Goal: Task Accomplishment & Management: Complete application form

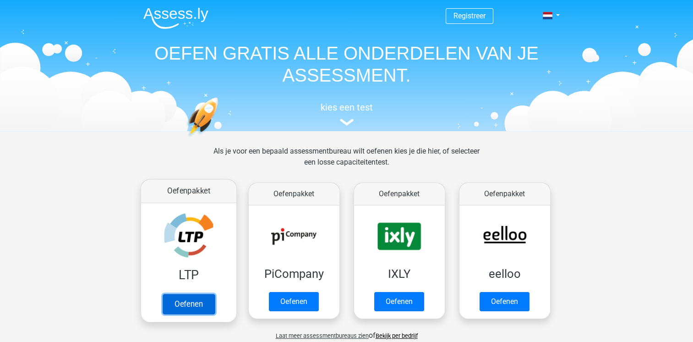
click at [201, 293] on link "Oefenen" at bounding box center [188, 303] width 52 height 20
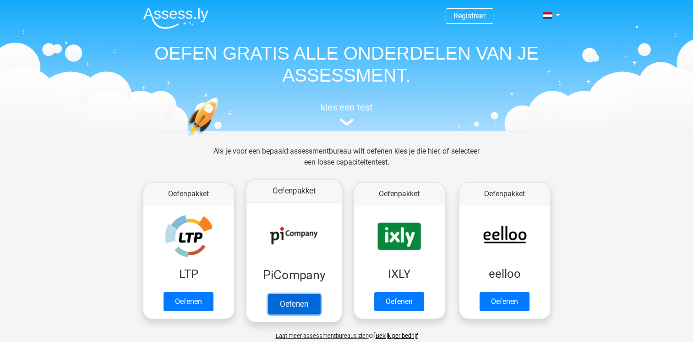
click at [295, 299] on link "Oefenen" at bounding box center [293, 303] width 52 height 20
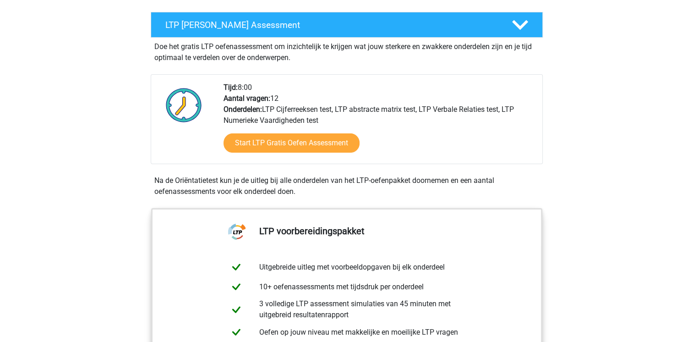
scroll to position [170, 0]
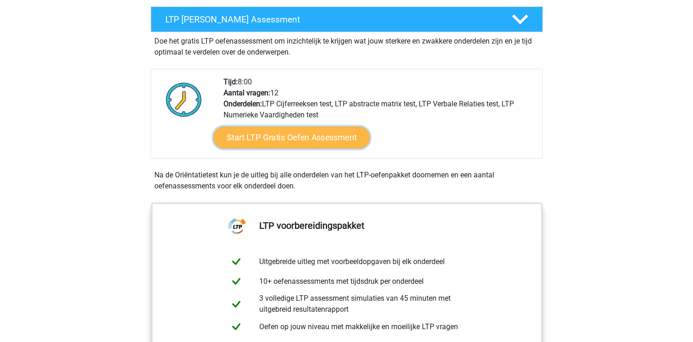
click at [288, 138] on link "Start LTP Gratis Oefen Assessment" at bounding box center [291, 137] width 157 height 22
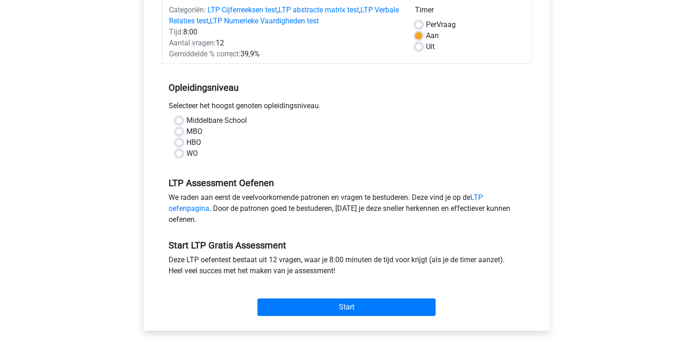
scroll to position [138, 0]
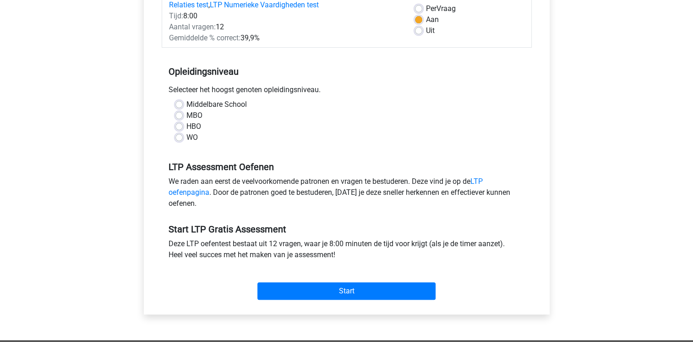
click at [186, 137] on label "WO" at bounding box center [191, 137] width 11 height 11
click at [179, 137] on input "WO" at bounding box center [178, 136] width 7 height 9
radio input "true"
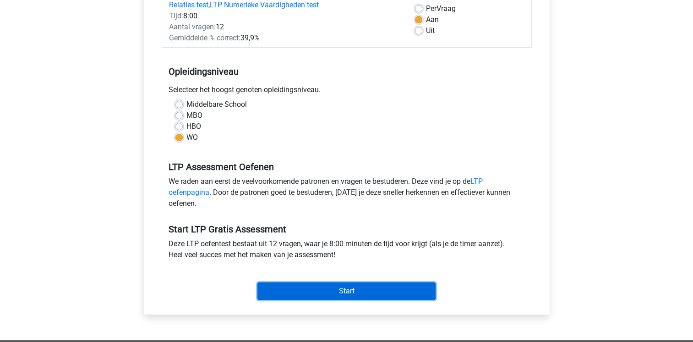
click at [332, 287] on input "Start" at bounding box center [346, 290] width 178 height 17
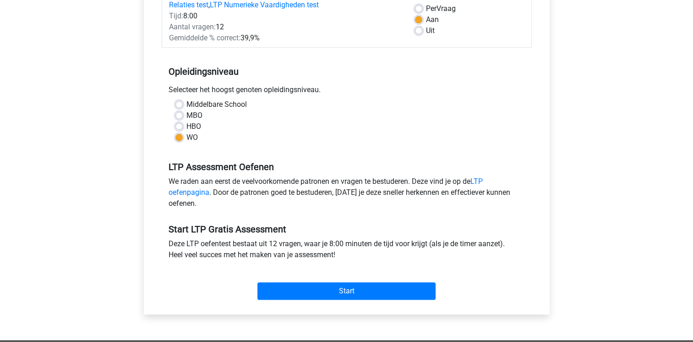
scroll to position [0, 0]
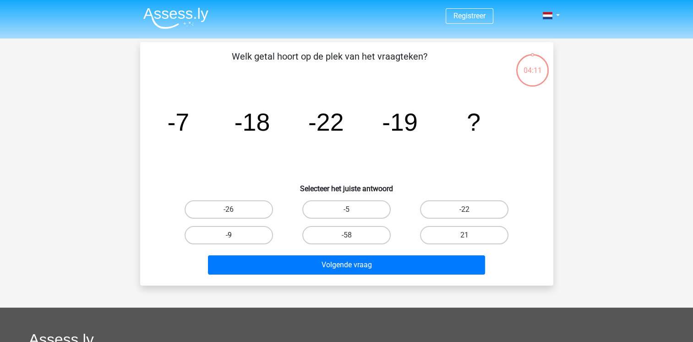
click at [222, 226] on label "-9" at bounding box center [229, 235] width 88 height 18
click at [228, 235] on input "-9" at bounding box center [231, 238] width 6 height 6
radio input "true"
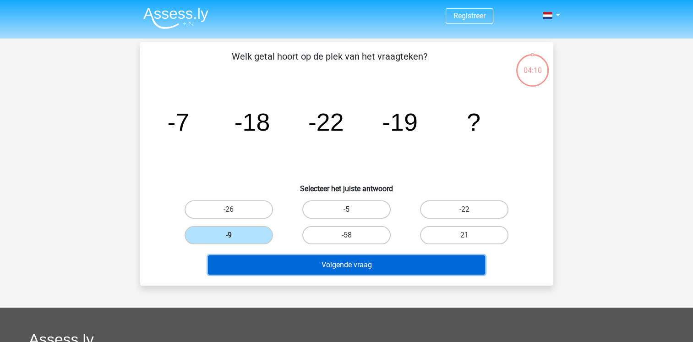
click at [331, 259] on button "Volgende vraag" at bounding box center [346, 264] width 277 height 19
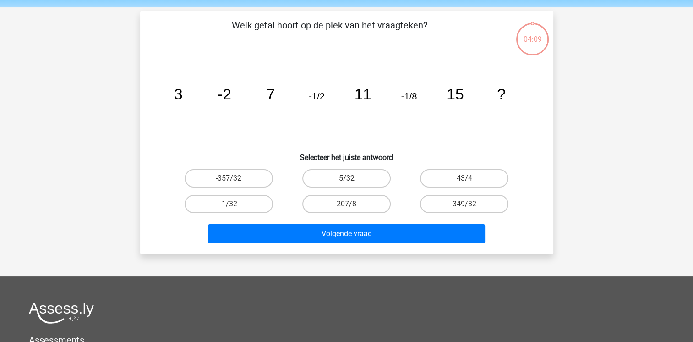
scroll to position [42, 0]
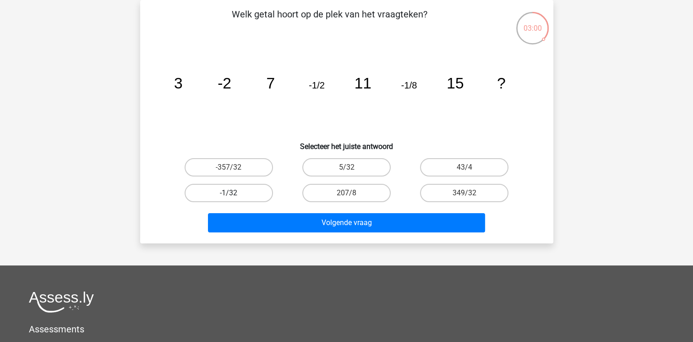
click at [224, 191] on label "-1/32" at bounding box center [229, 193] width 88 height 18
click at [228, 193] on input "-1/32" at bounding box center [231, 196] width 6 height 6
radio input "true"
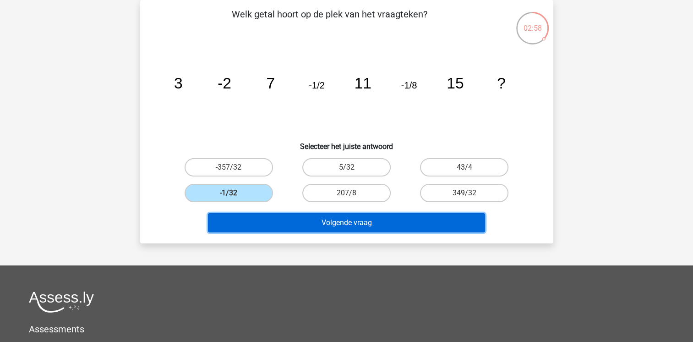
click at [351, 225] on button "Volgende vraag" at bounding box center [346, 222] width 277 height 19
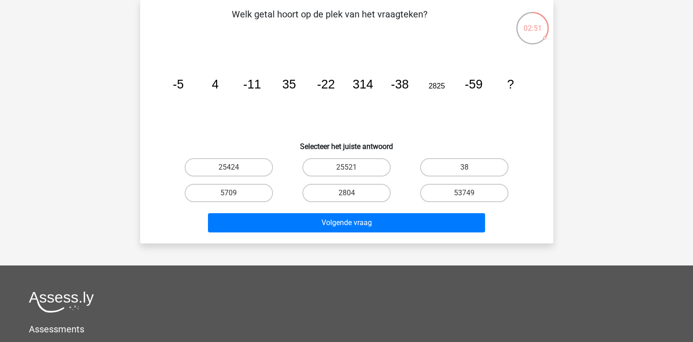
click at [184, 82] on tspan "-22" at bounding box center [178, 84] width 11 height 14
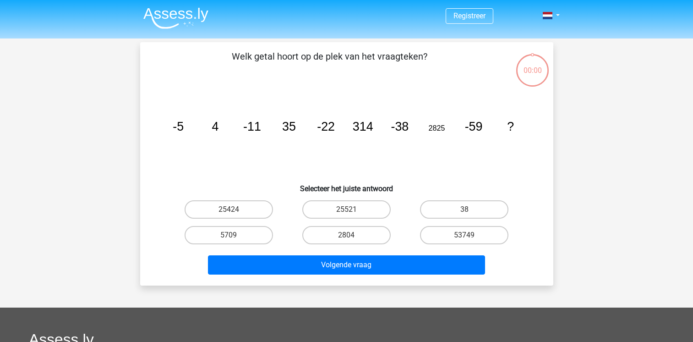
scroll to position [42, 0]
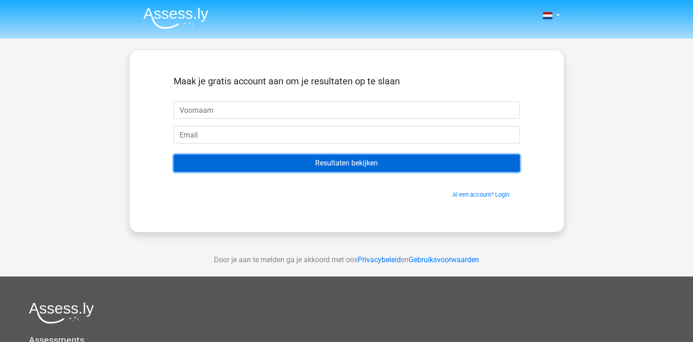
click at [349, 163] on input "Resultaten bekijken" at bounding box center [347, 162] width 346 height 17
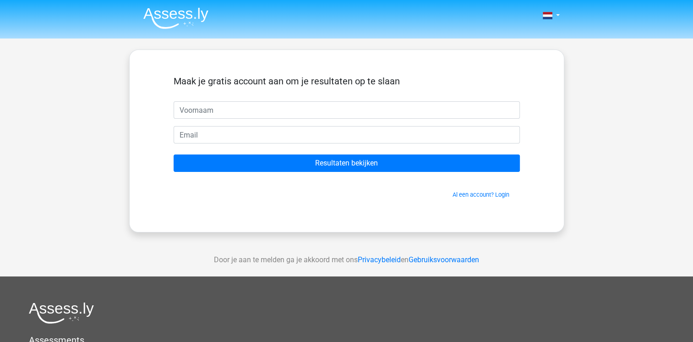
click at [288, 189] on div "Al een account? Login" at bounding box center [347, 189] width 346 height 20
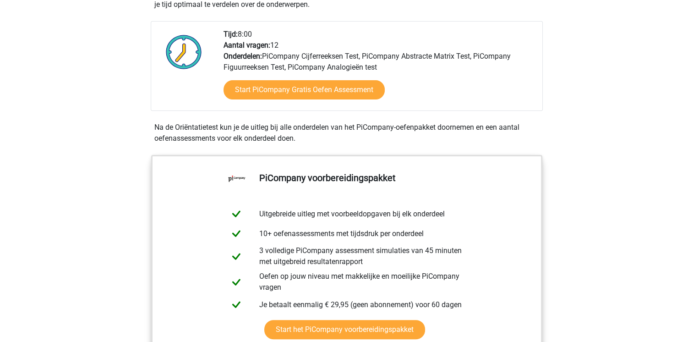
scroll to position [239, 0]
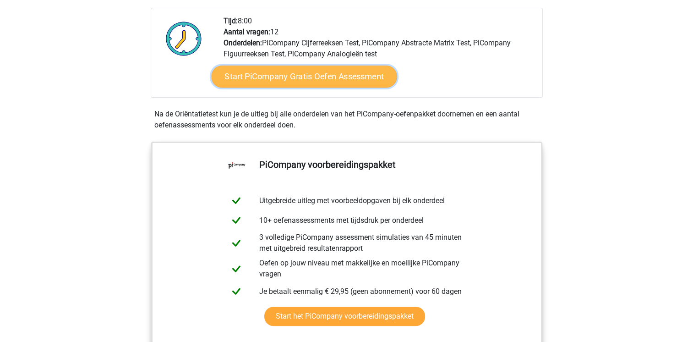
click at [301, 87] on link "Start PiCompany Gratis Oefen Assessment" at bounding box center [303, 76] width 185 height 22
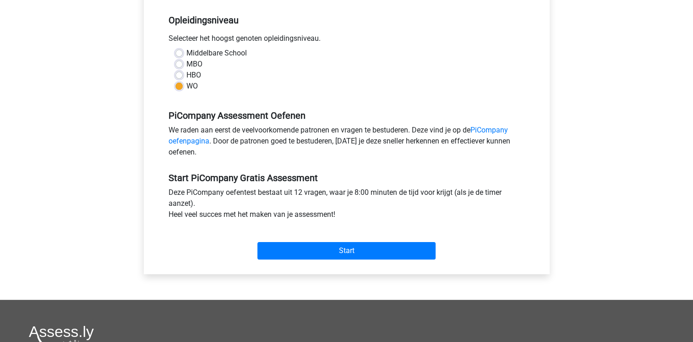
scroll to position [195, 0]
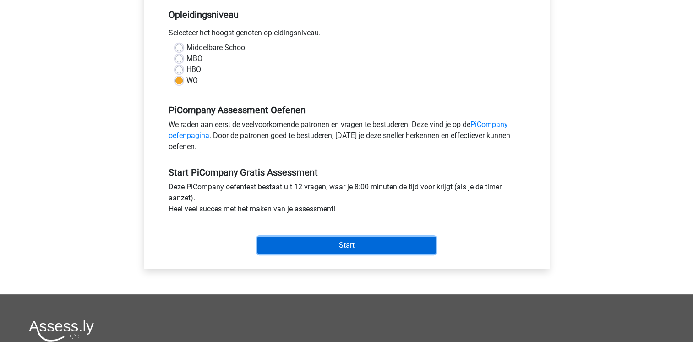
click at [363, 254] on input "Start" at bounding box center [346, 244] width 178 height 17
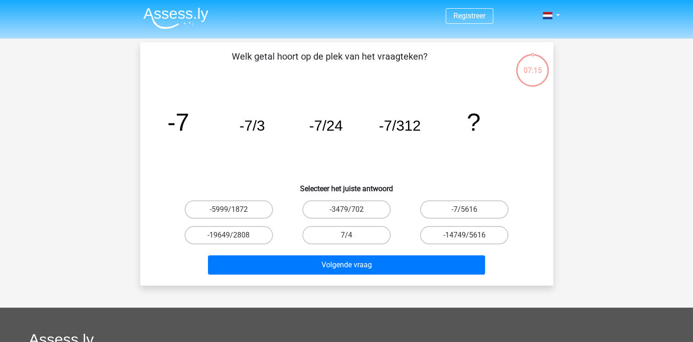
click at [466, 210] on input "-7/5616" at bounding box center [467, 212] width 6 height 6
radio input "true"
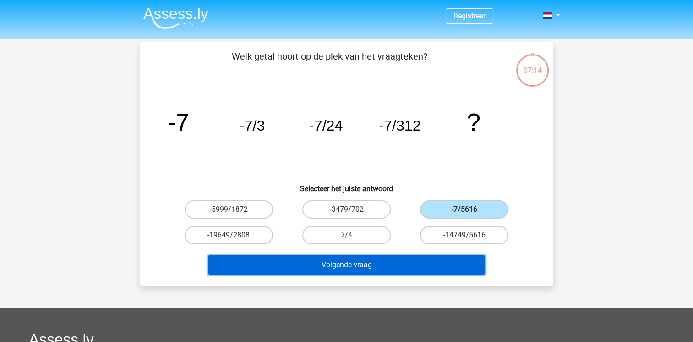
click at [392, 266] on button "Volgende vraag" at bounding box center [346, 264] width 277 height 19
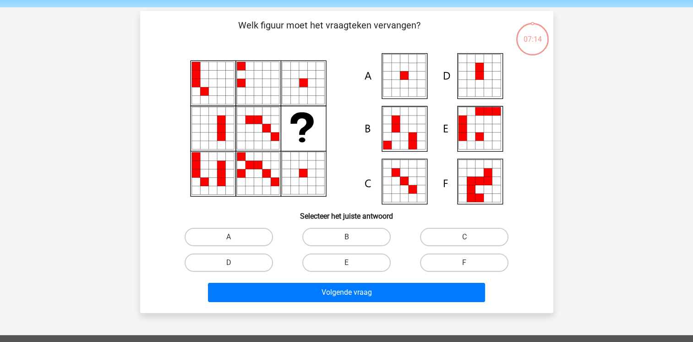
scroll to position [42, 0]
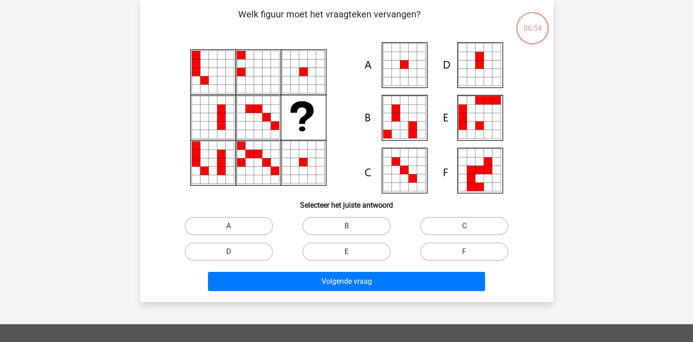
click at [405, 67] on icon at bounding box center [404, 64] width 8 height 8
click at [243, 227] on label "A" at bounding box center [229, 226] width 88 height 18
click at [234, 227] on input "A" at bounding box center [231, 229] width 6 height 6
radio input "true"
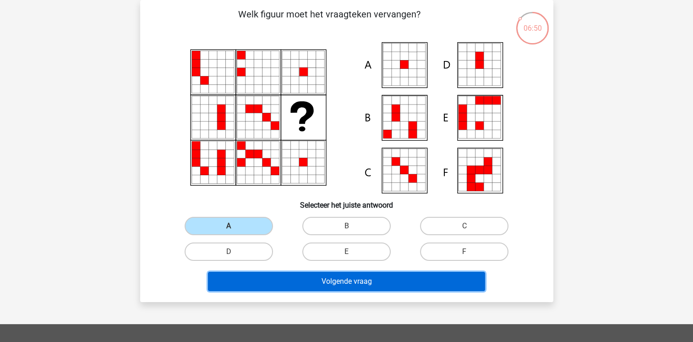
click at [395, 281] on button "Volgende vraag" at bounding box center [346, 281] width 277 height 19
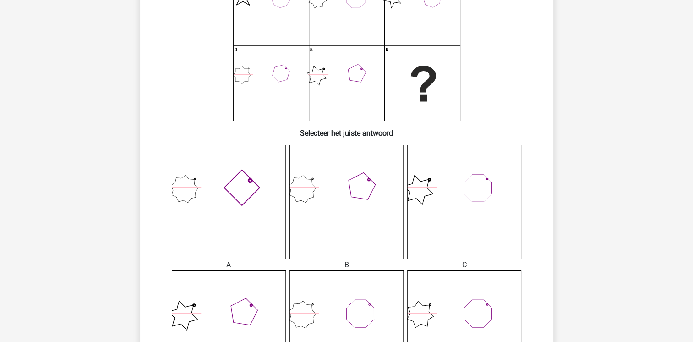
scroll to position [115, 0]
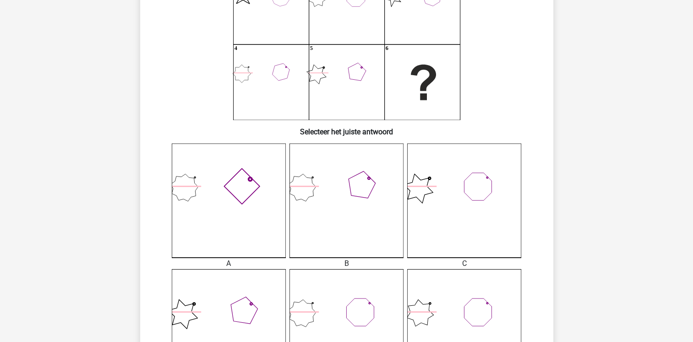
click at [231, 222] on icon at bounding box center [229, 200] width 114 height 114
click at [225, 266] on div "A" at bounding box center [229, 263] width 128 height 11
click at [233, 207] on icon at bounding box center [229, 200] width 114 height 114
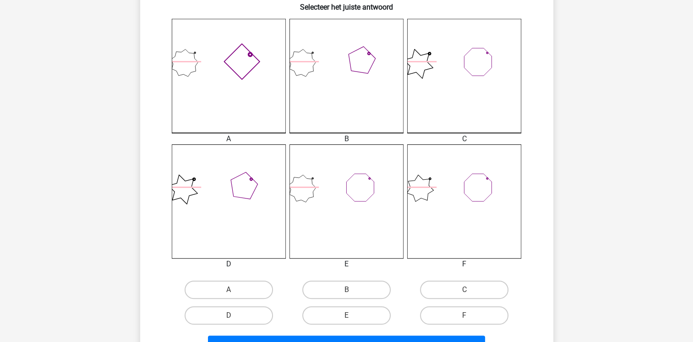
scroll to position [266, 0]
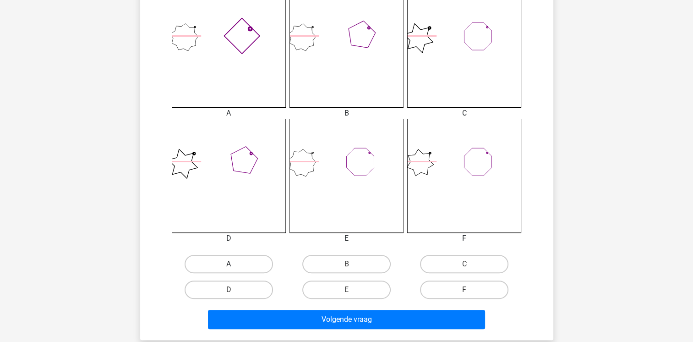
click at [244, 261] on label "A" at bounding box center [229, 264] width 88 height 18
click at [234, 264] on input "A" at bounding box center [231, 267] width 6 height 6
radio input "true"
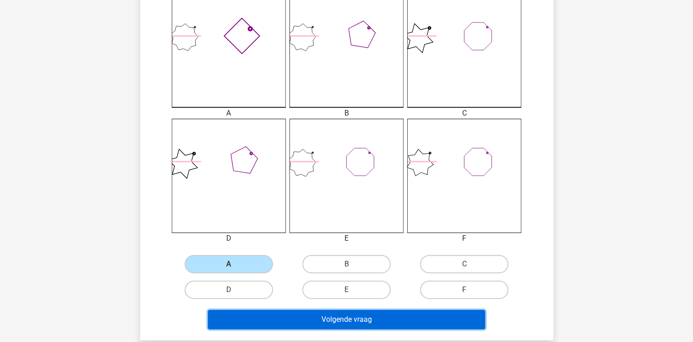
click at [346, 316] on button "Volgende vraag" at bounding box center [346, 319] width 277 height 19
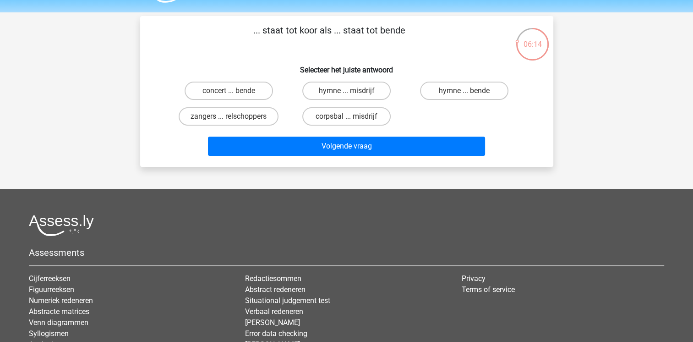
scroll to position [28, 0]
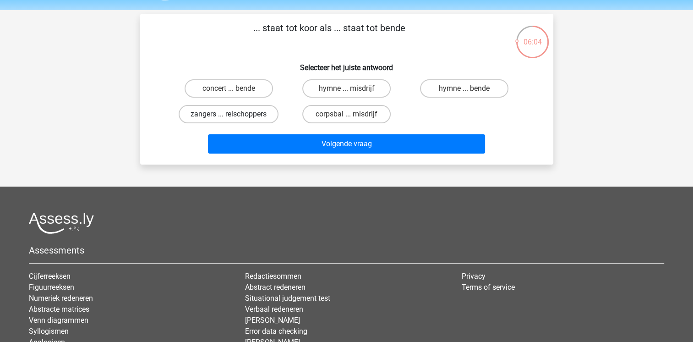
click at [220, 117] on label "zangers ... relschoppers" at bounding box center [229, 114] width 100 height 18
click at [228, 117] on input "zangers ... relschoppers" at bounding box center [231, 117] width 6 height 6
radio input "true"
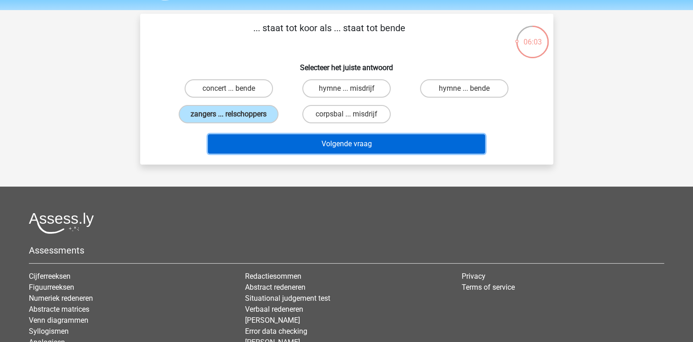
click at [288, 141] on button "Volgende vraag" at bounding box center [346, 143] width 277 height 19
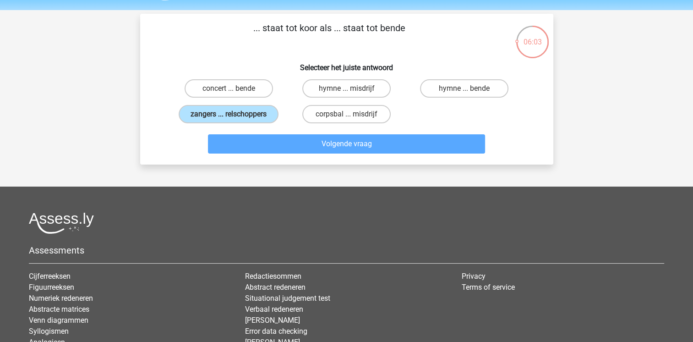
scroll to position [42, 0]
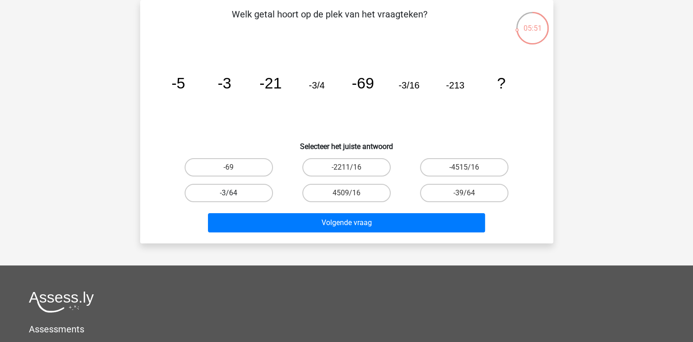
click at [237, 193] on label "-3/64" at bounding box center [229, 193] width 88 height 18
click at [234, 193] on input "-3/64" at bounding box center [231, 196] width 6 height 6
radio input "true"
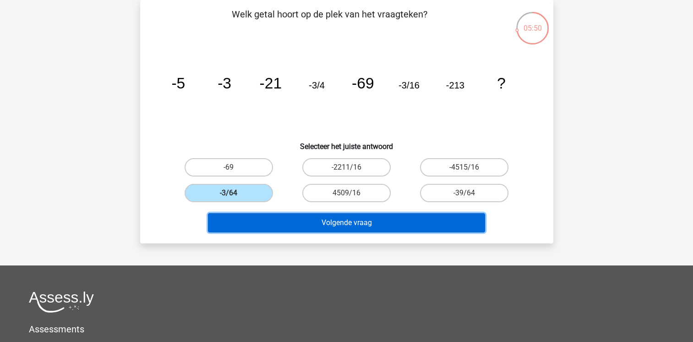
click at [311, 221] on button "Volgende vraag" at bounding box center [346, 222] width 277 height 19
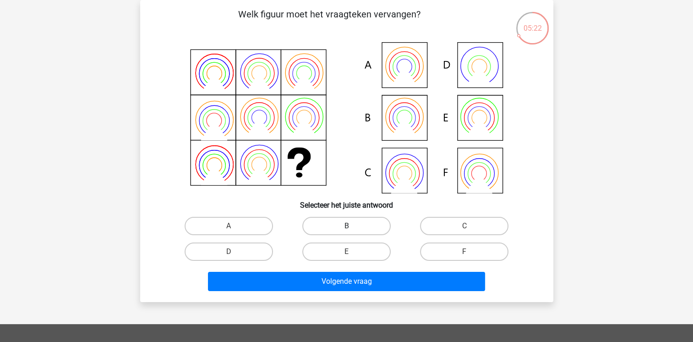
click at [347, 224] on label "B" at bounding box center [346, 226] width 88 height 18
click at [347, 226] on input "B" at bounding box center [349, 229] width 6 height 6
radio input "true"
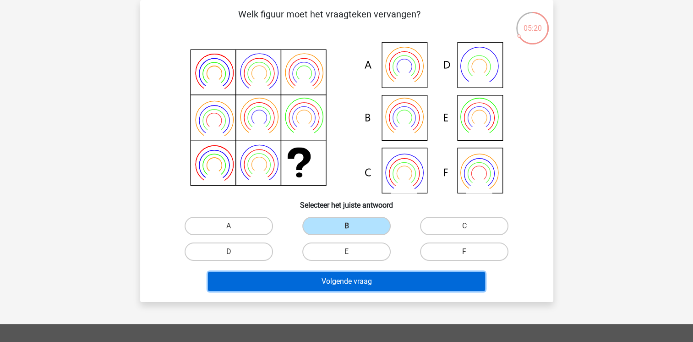
click at [429, 272] on button "Volgende vraag" at bounding box center [346, 281] width 277 height 19
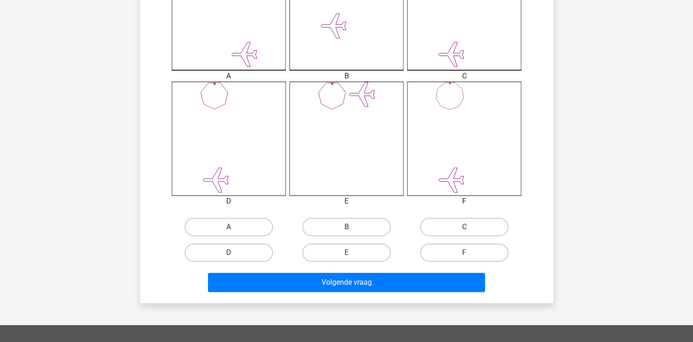
scroll to position [307, 0]
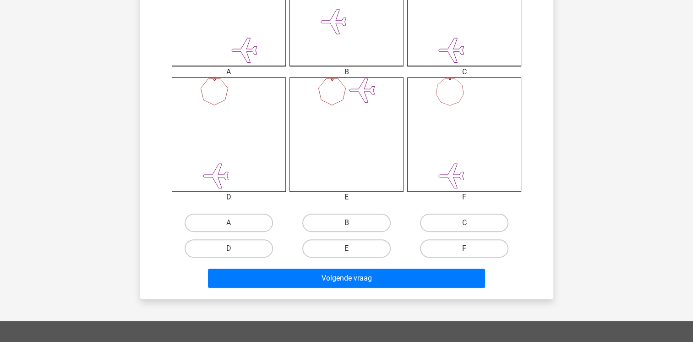
click at [346, 218] on label "B" at bounding box center [346, 222] width 88 height 18
click at [346, 223] on input "B" at bounding box center [349, 226] width 6 height 6
radio input "true"
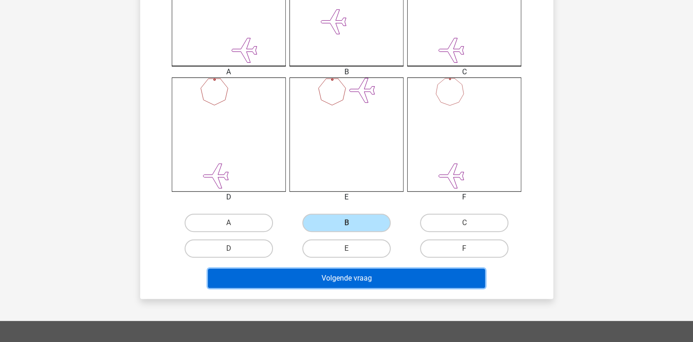
click at [415, 277] on button "Volgende vraag" at bounding box center [346, 277] width 277 height 19
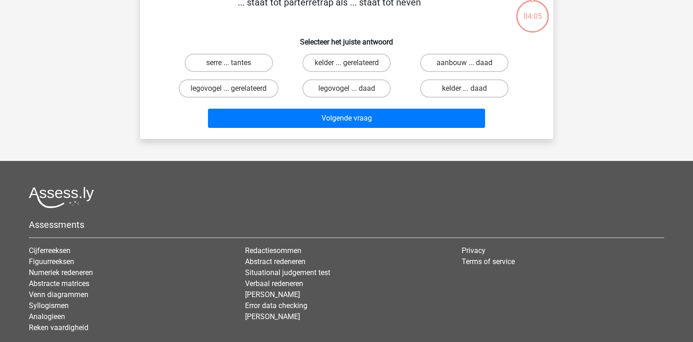
scroll to position [42, 0]
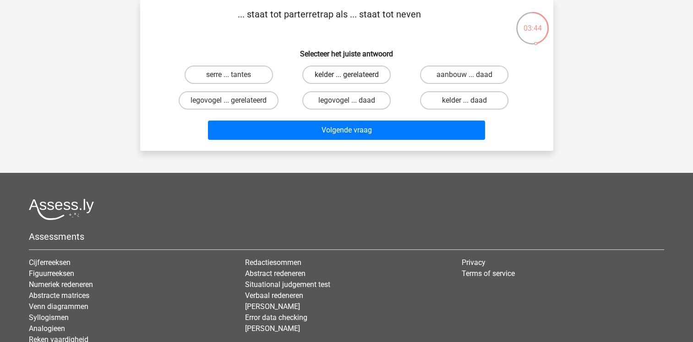
click at [344, 76] on label "kelder ... gerelateerd" at bounding box center [346, 74] width 88 height 18
click at [346, 76] on input "kelder ... gerelateerd" at bounding box center [349, 78] width 6 height 6
radio input "true"
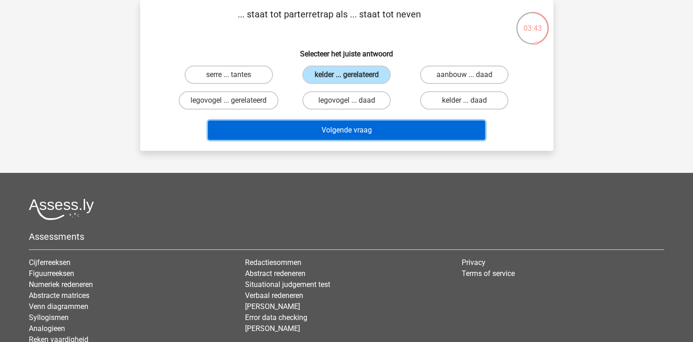
click at [349, 130] on button "Volgende vraag" at bounding box center [346, 129] width 277 height 19
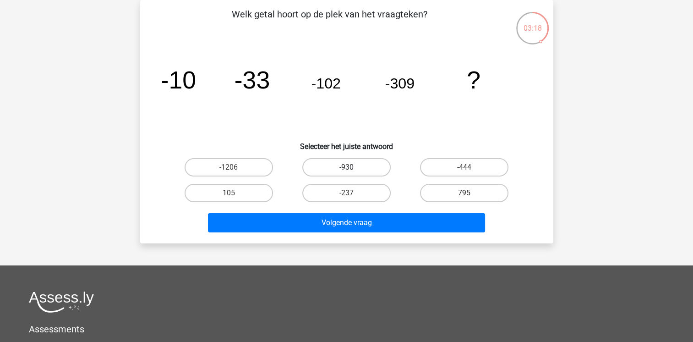
click at [341, 166] on label "-930" at bounding box center [346, 167] width 88 height 18
click at [346, 167] on input "-930" at bounding box center [349, 170] width 6 height 6
radio input "true"
click at [444, 160] on label "-444" at bounding box center [464, 167] width 88 height 18
click at [464, 167] on input "-444" at bounding box center [467, 170] width 6 height 6
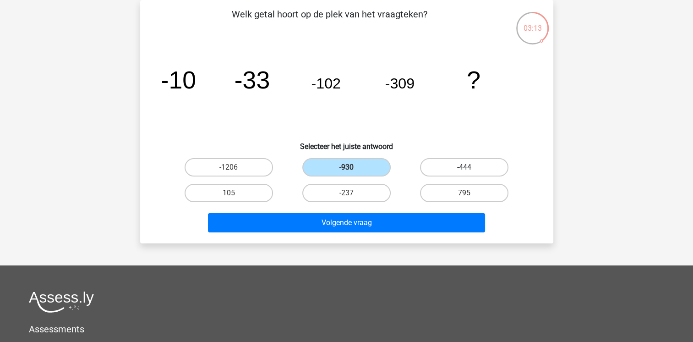
radio input "true"
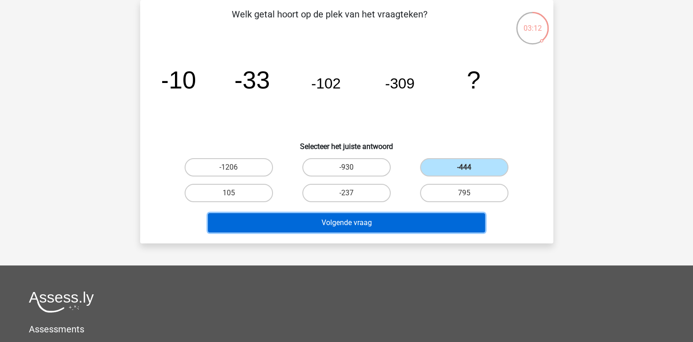
click at [386, 217] on button "Volgende vraag" at bounding box center [346, 222] width 277 height 19
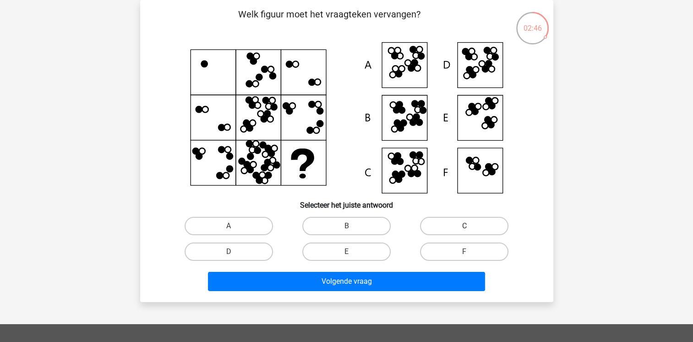
click at [451, 224] on label "C" at bounding box center [464, 226] width 88 height 18
click at [464, 226] on input "C" at bounding box center [467, 229] width 6 height 6
radio input "true"
click at [361, 225] on label "B" at bounding box center [346, 226] width 88 height 18
click at [352, 226] on input "B" at bounding box center [349, 229] width 6 height 6
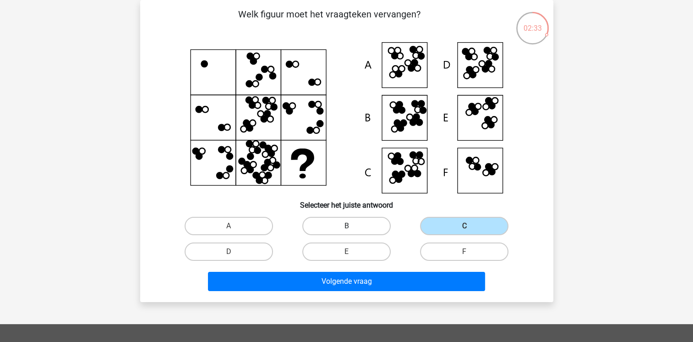
radio input "true"
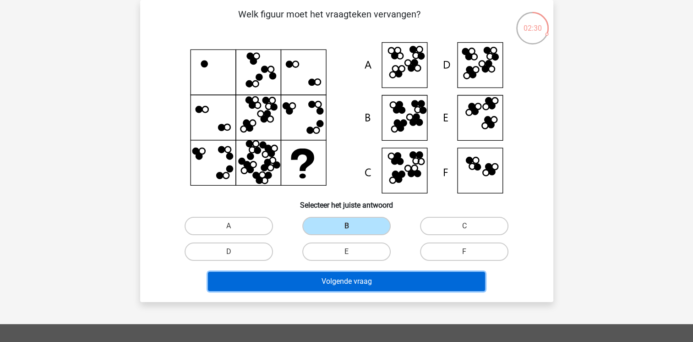
click at [352, 283] on button "Volgende vraag" at bounding box center [346, 281] width 277 height 19
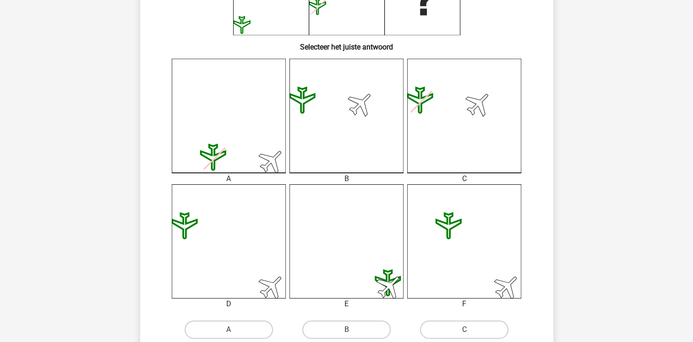
scroll to position [220, 0]
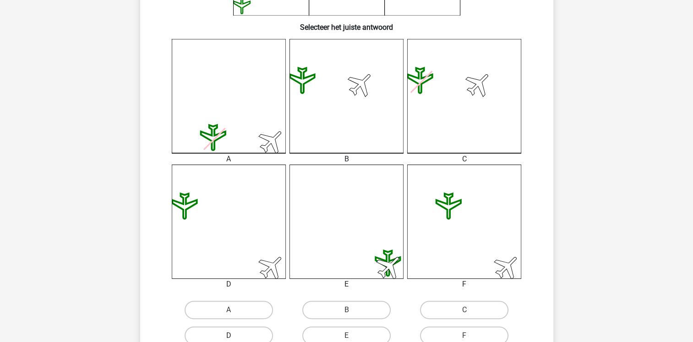
click at [244, 336] on label "D" at bounding box center [229, 335] width 88 height 18
click at [234, 336] on input "D" at bounding box center [231, 338] width 6 height 6
radio input "true"
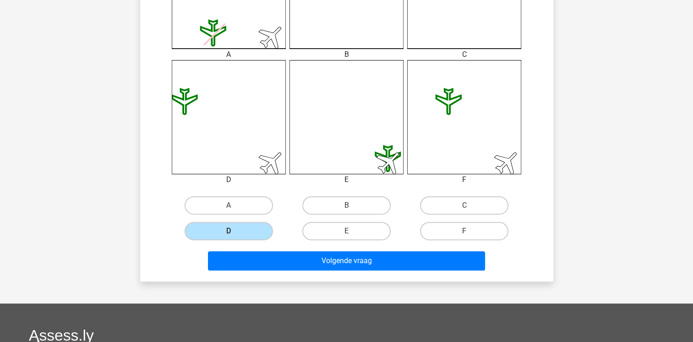
scroll to position [427, 0]
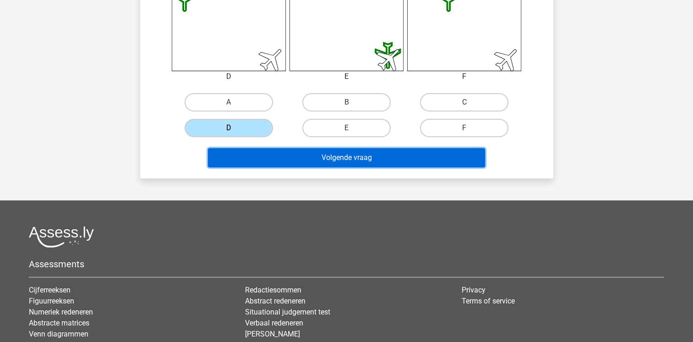
click at [342, 157] on button "Volgende vraag" at bounding box center [346, 157] width 277 height 19
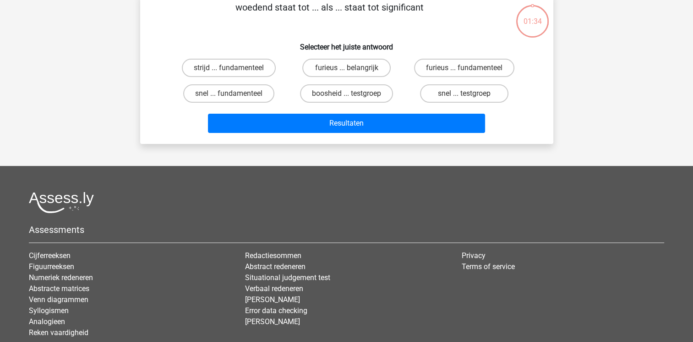
scroll to position [42, 0]
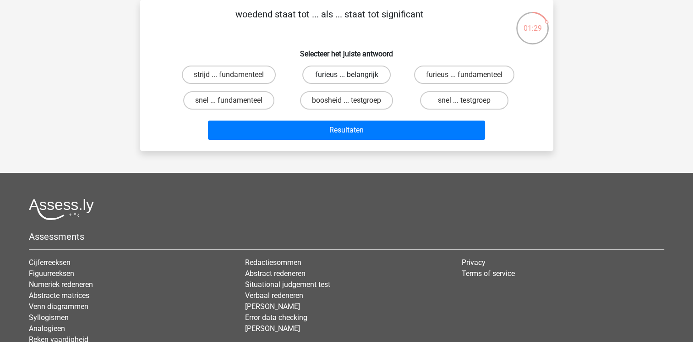
click at [338, 75] on label "furieus ... belangrijk" at bounding box center [346, 74] width 88 height 18
click at [346, 75] on input "furieus ... belangrijk" at bounding box center [349, 78] width 6 height 6
radio input "true"
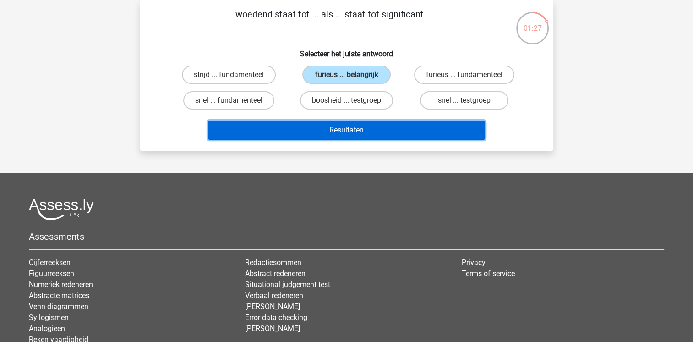
click at [336, 125] on button "Resultaten" at bounding box center [346, 129] width 277 height 19
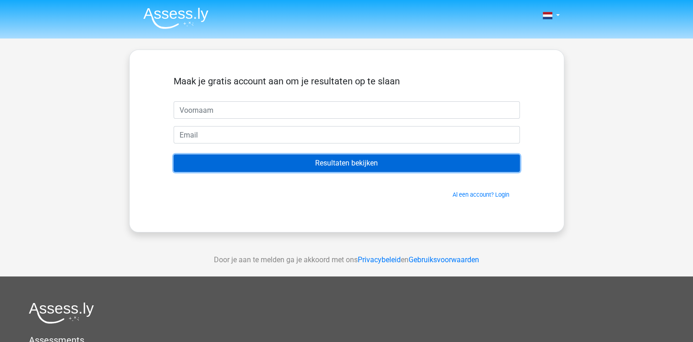
click at [338, 161] on input "Resultaten bekijken" at bounding box center [347, 162] width 346 height 17
